Goal: Transaction & Acquisition: Purchase product/service

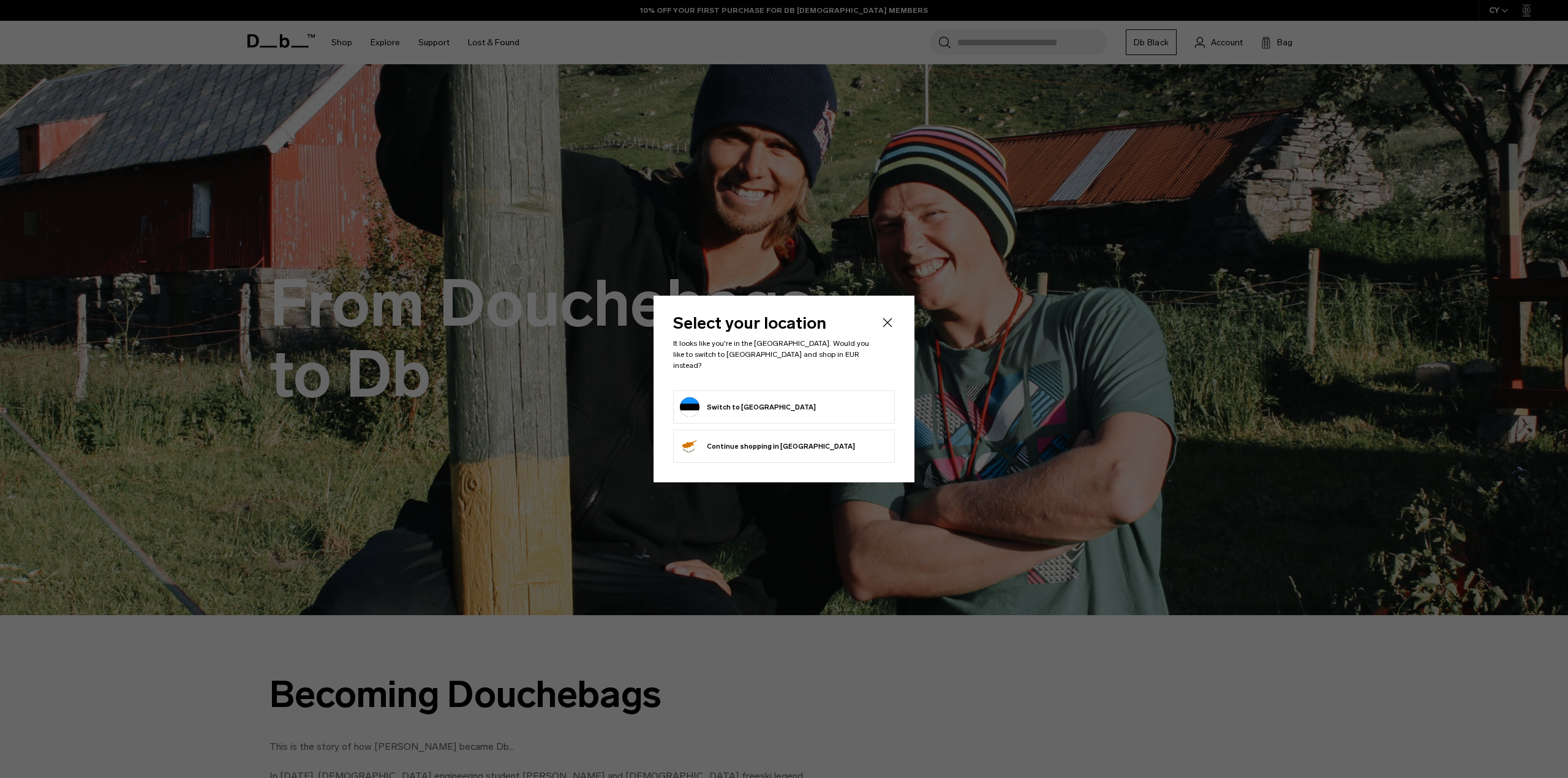
click at [891, 323] on icon "Close" at bounding box center [887, 322] width 15 height 15
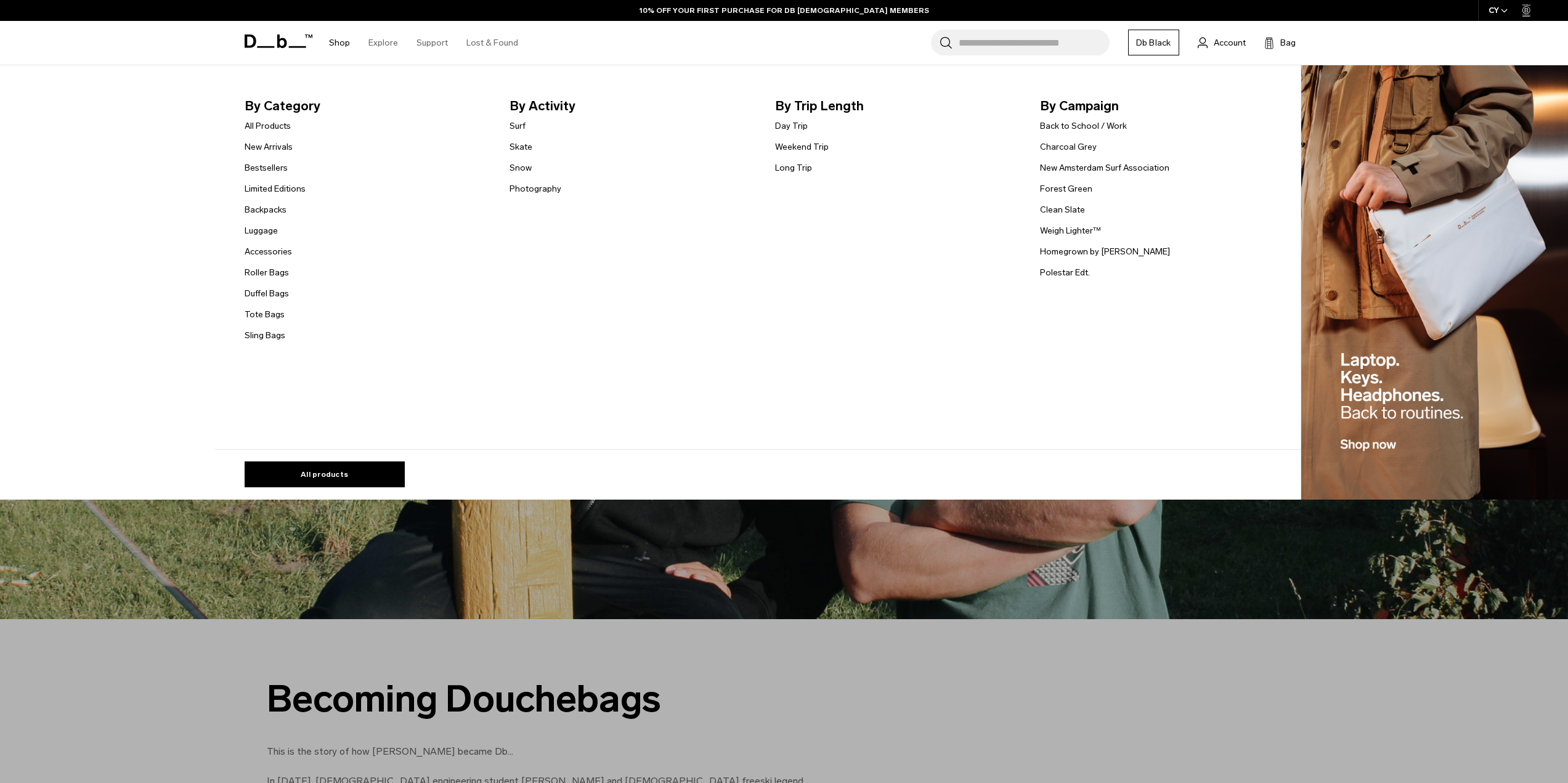
click at [336, 45] on link "Shop" at bounding box center [340, 43] width 21 height 43
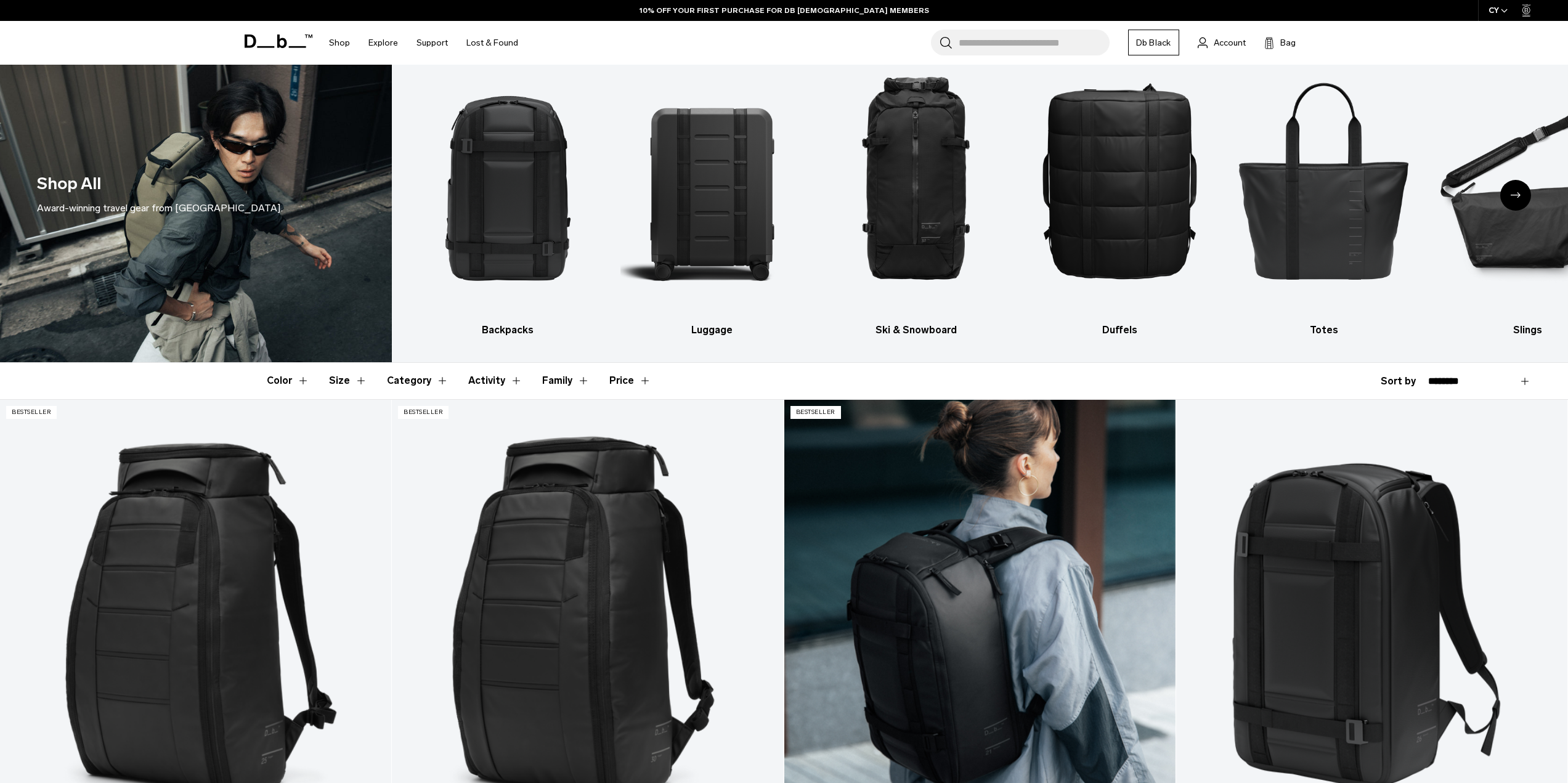
scroll to position [123, 0]
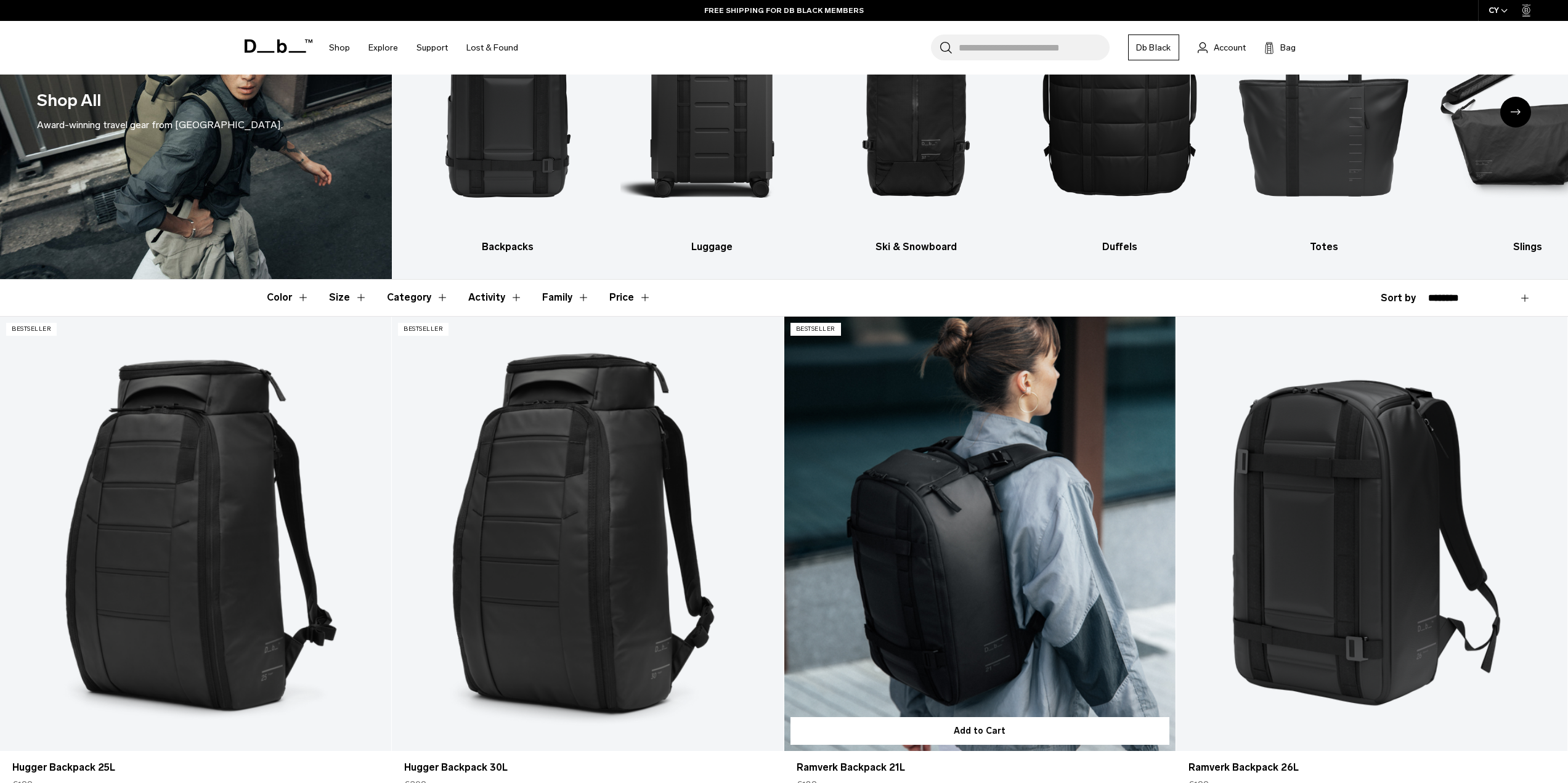
click at [974, 450] on link "Ramverk Backpack 21L" at bounding box center [979, 534] width 391 height 435
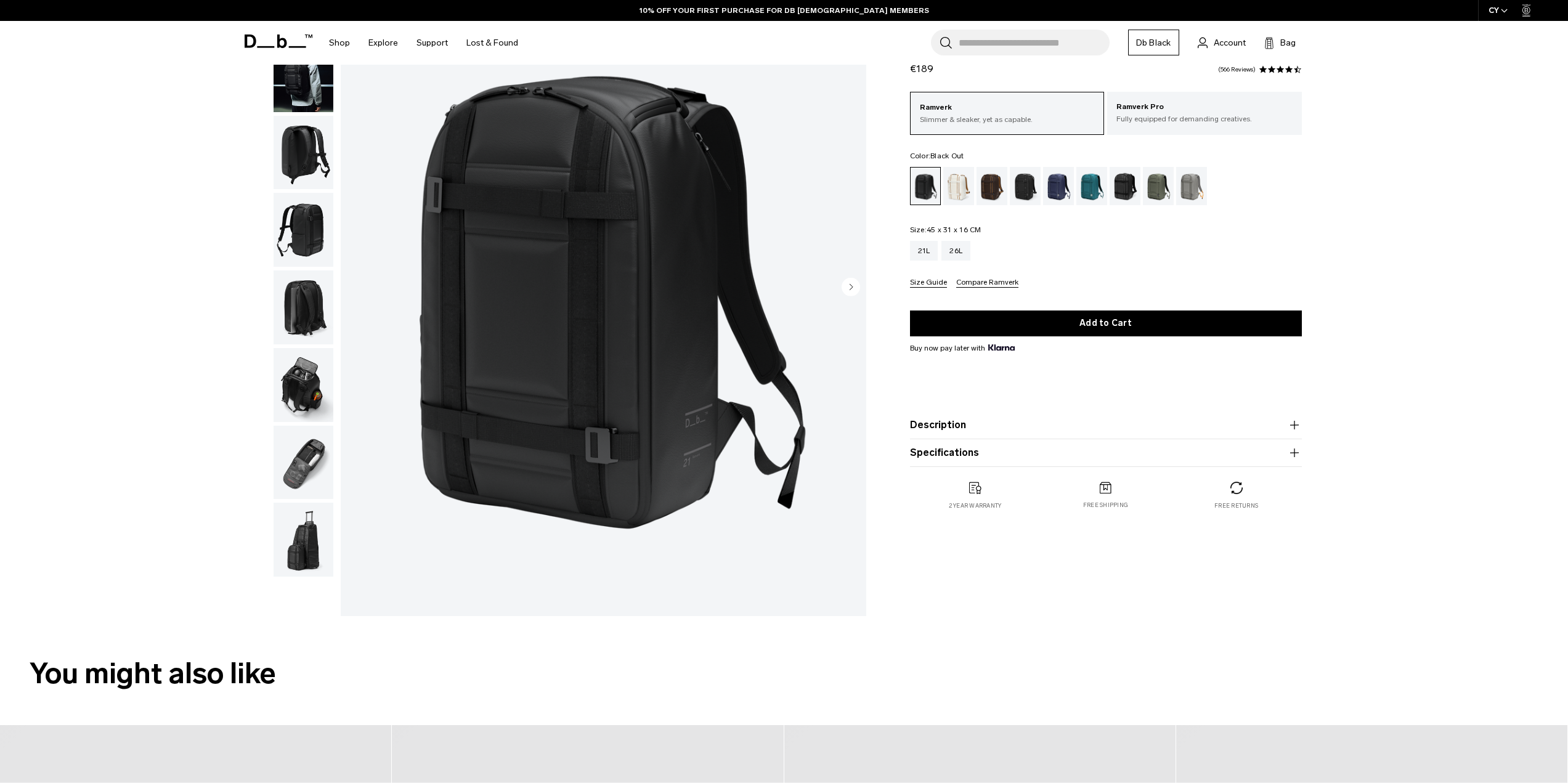
click at [300, 454] on img "button" at bounding box center [302, 462] width 59 height 74
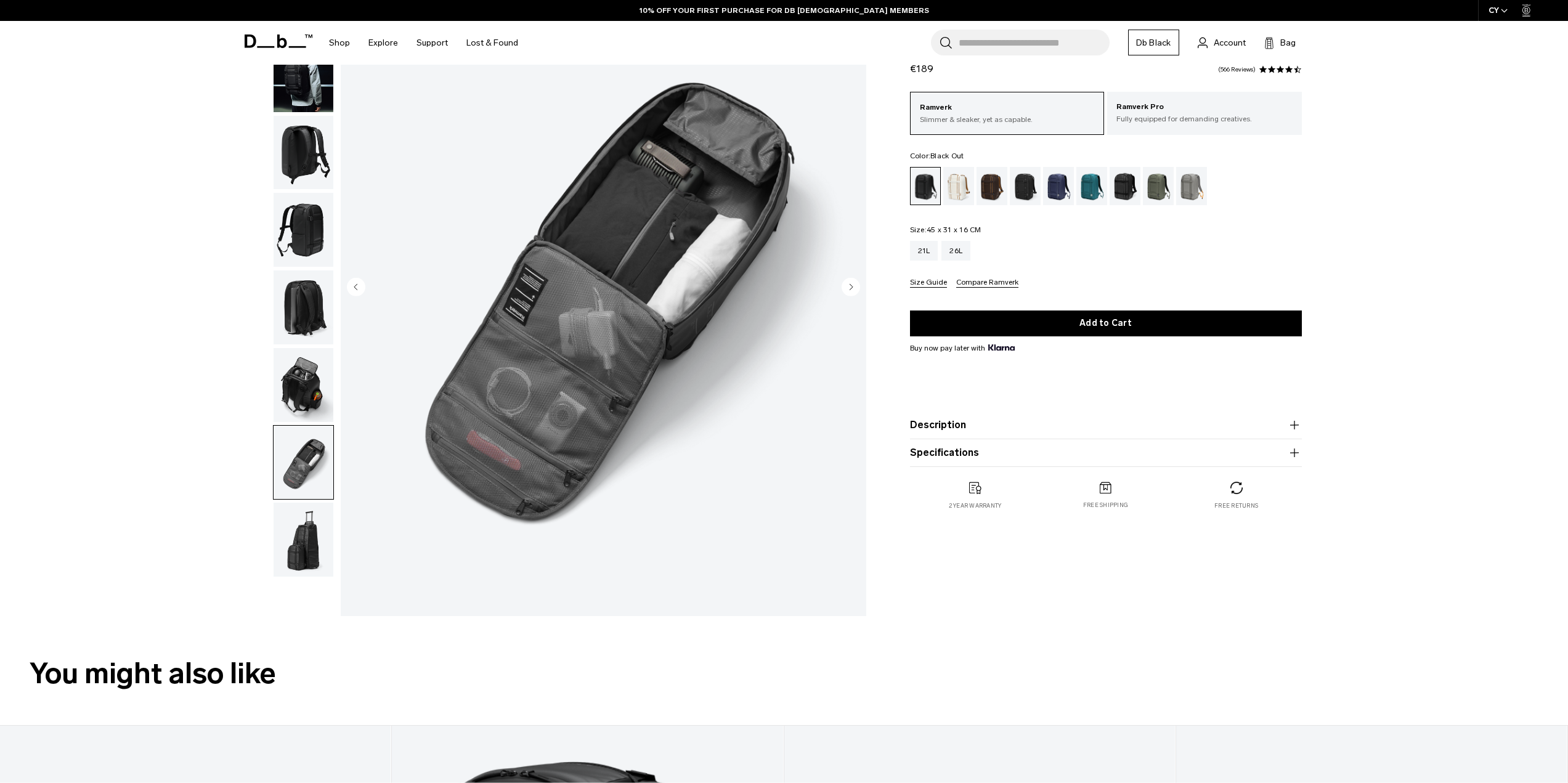
click at [302, 539] on img "button" at bounding box center [302, 539] width 59 height 74
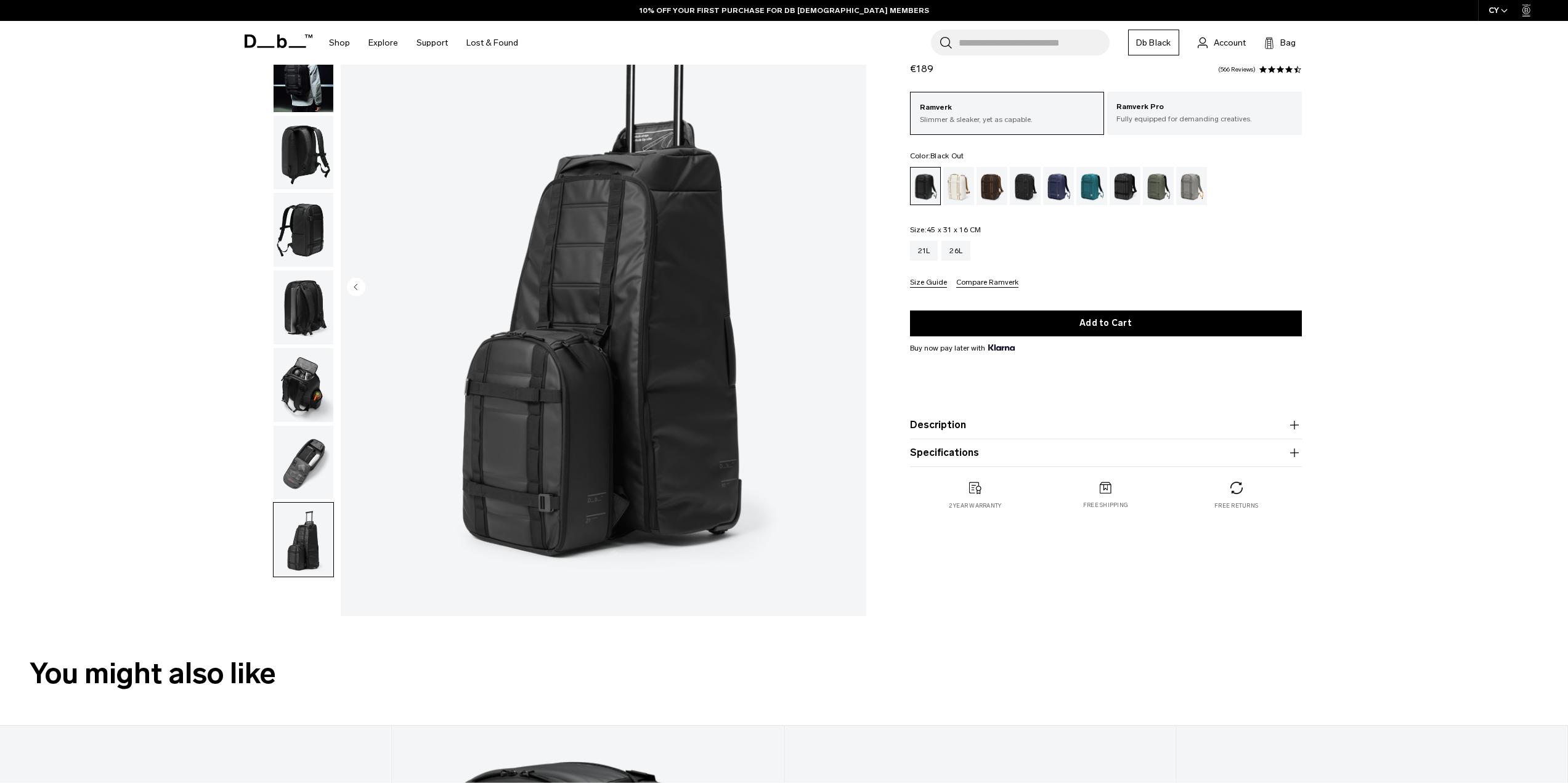
click at [301, 393] on img "button" at bounding box center [302, 385] width 59 height 74
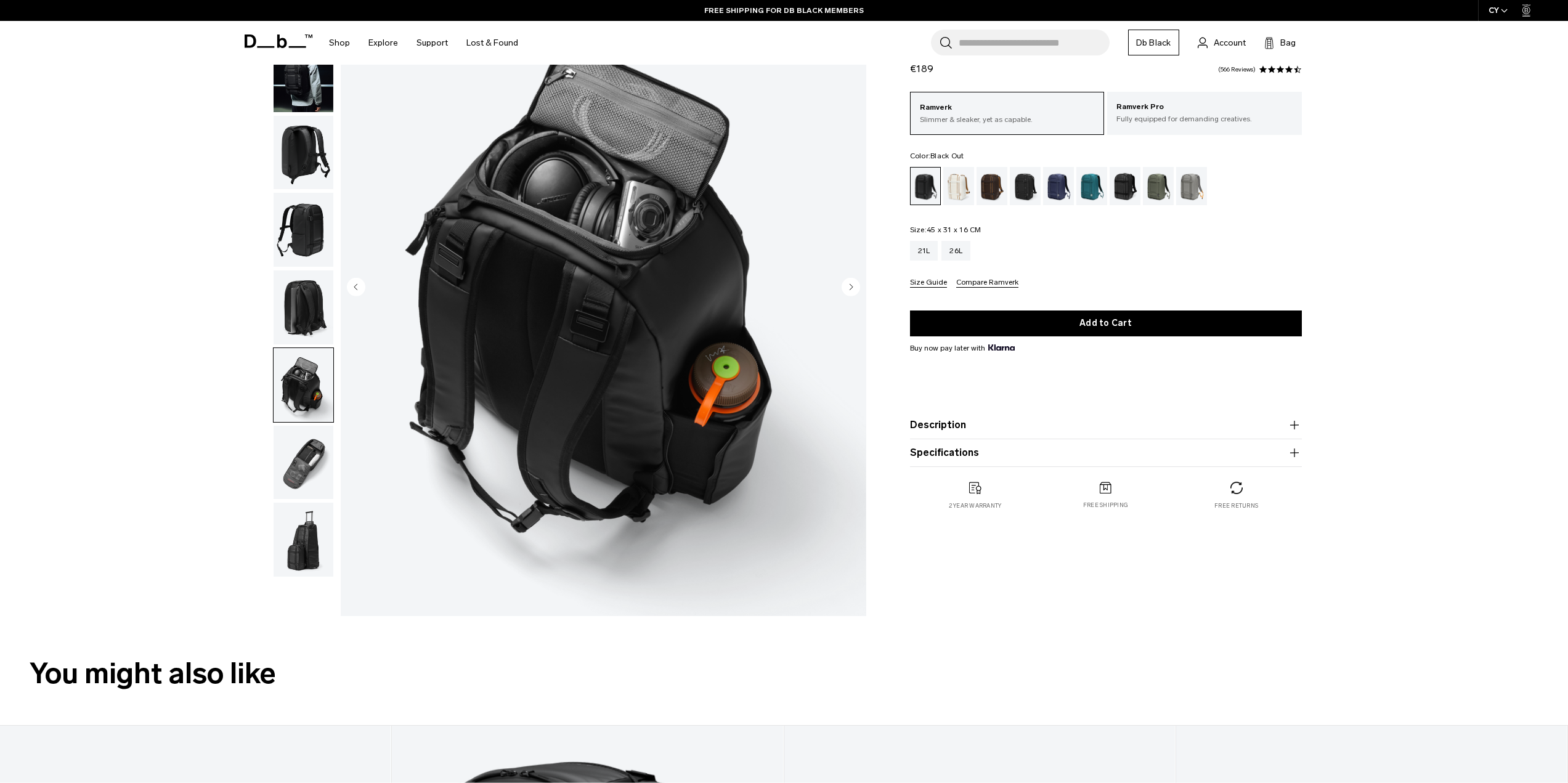
click at [310, 278] on img "button" at bounding box center [302, 307] width 59 height 74
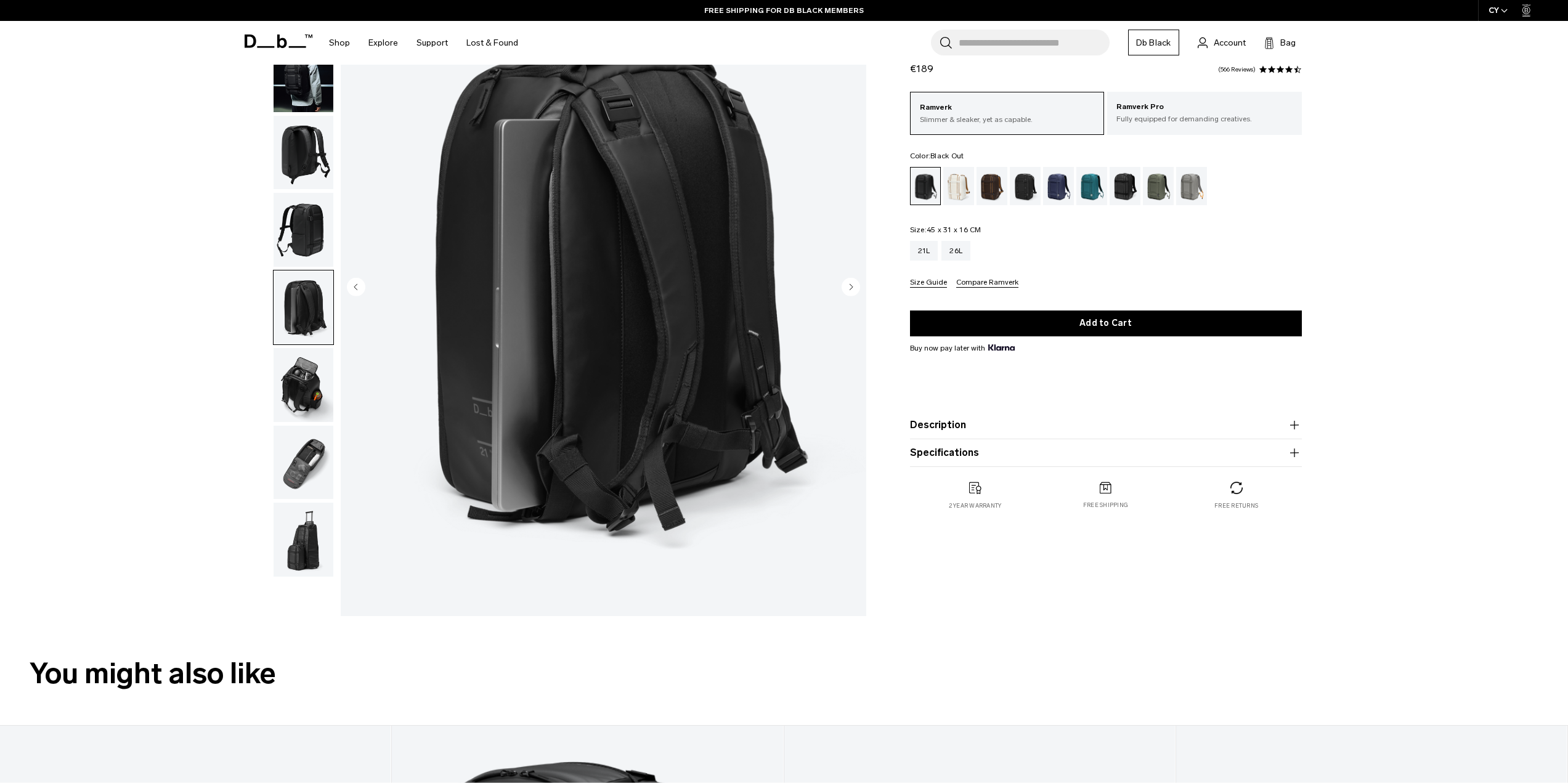
click at [303, 228] on img "button" at bounding box center [302, 229] width 59 height 74
